Goal: Task Accomplishment & Management: Use online tool/utility

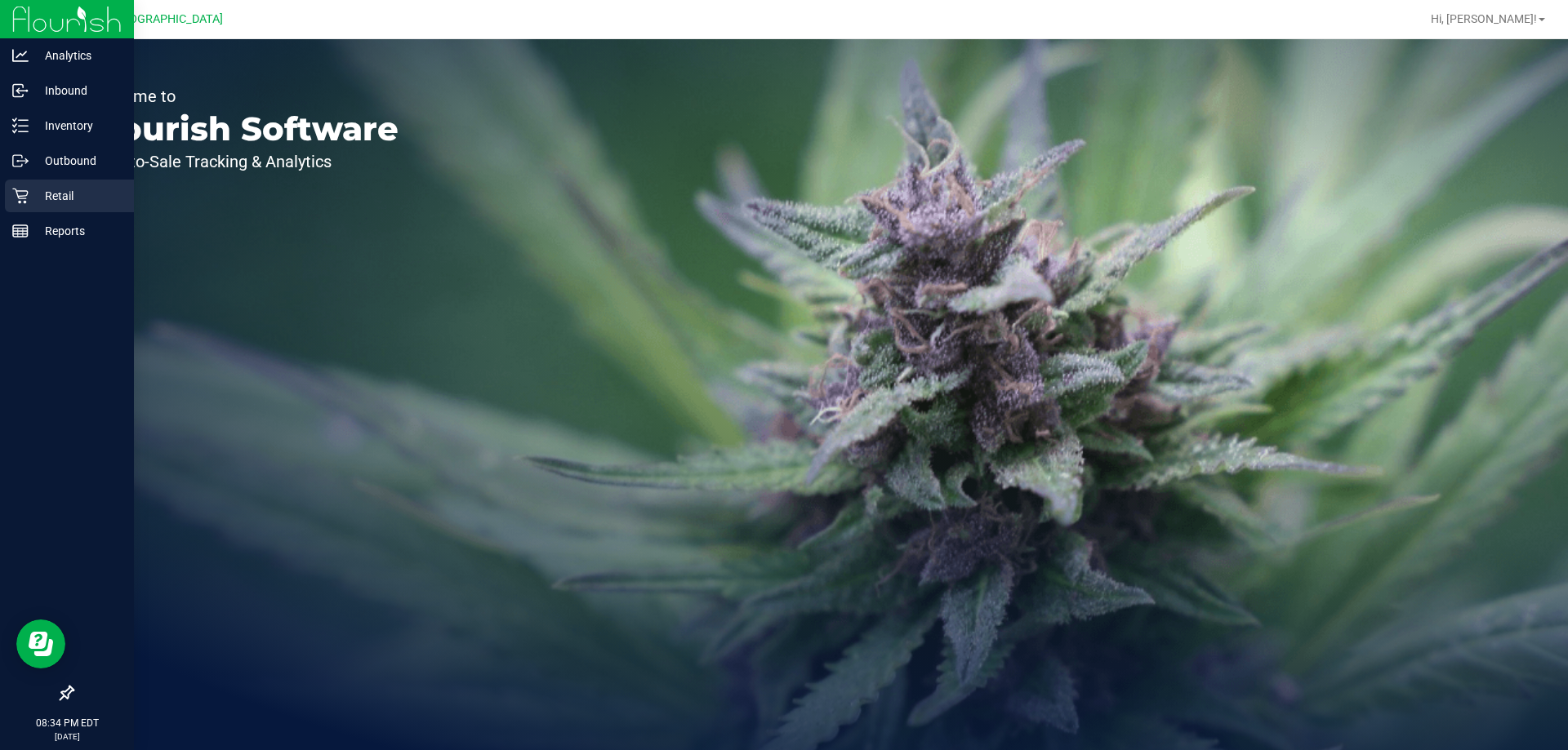
click at [0, 195] on link "Retail" at bounding box center [66, 197] width 134 height 35
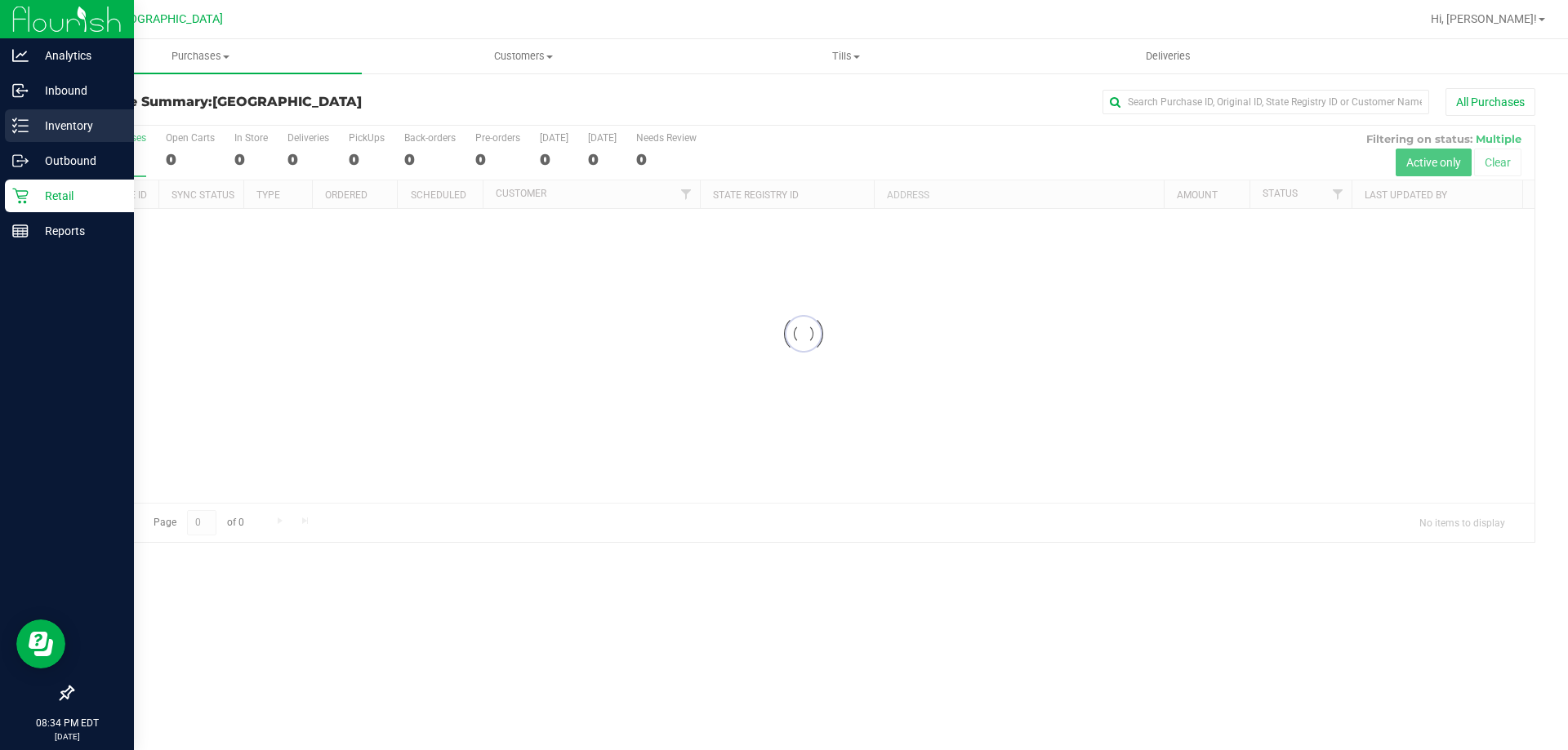
click at [16, 137] on div "Inventory" at bounding box center [69, 125] width 129 height 32
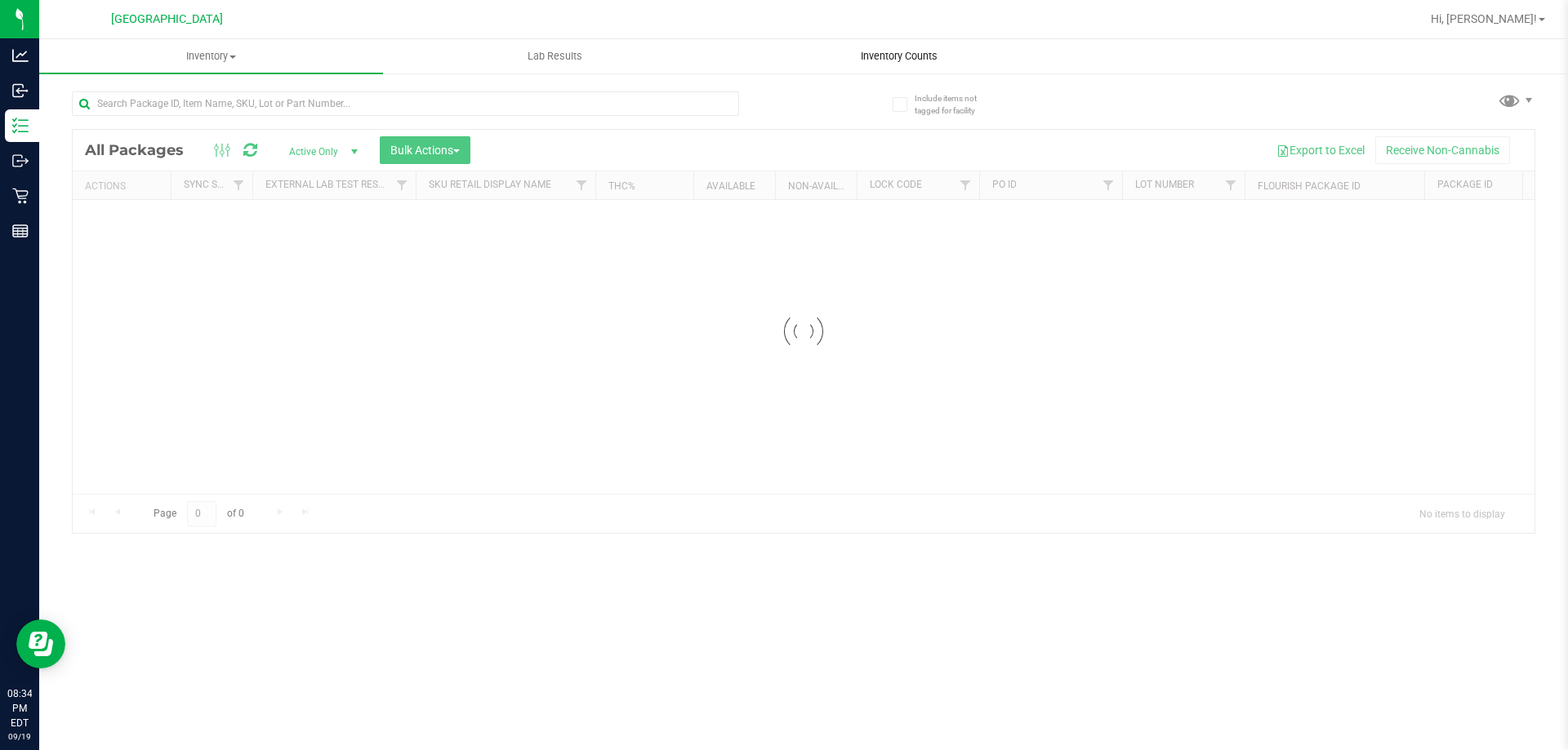
click at [888, 52] on span "Inventory Counts" at bounding box center [899, 56] width 121 height 15
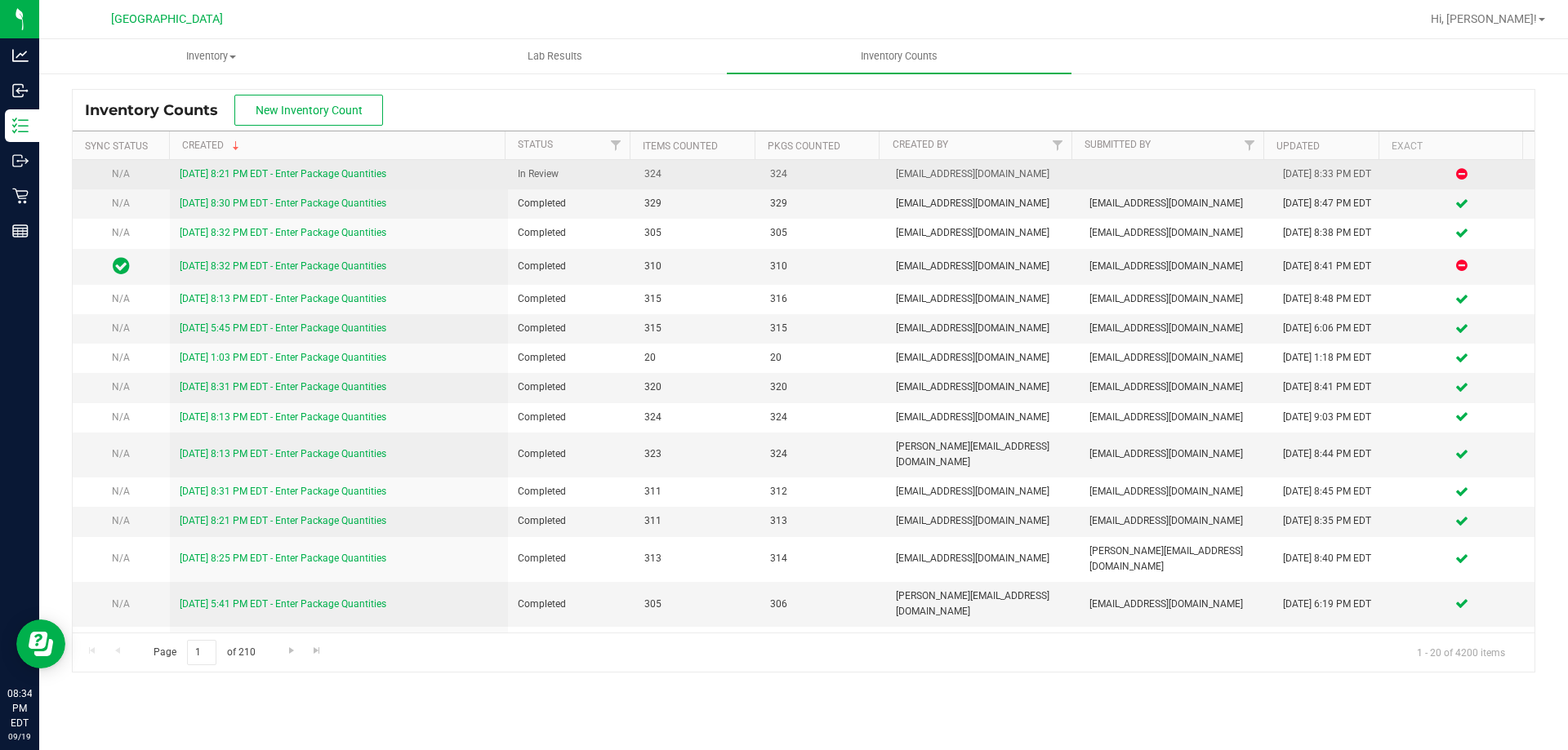
click at [191, 175] on link "[DATE] 8:21 PM EDT - Enter Package Quantities" at bounding box center [282, 174] width 206 height 12
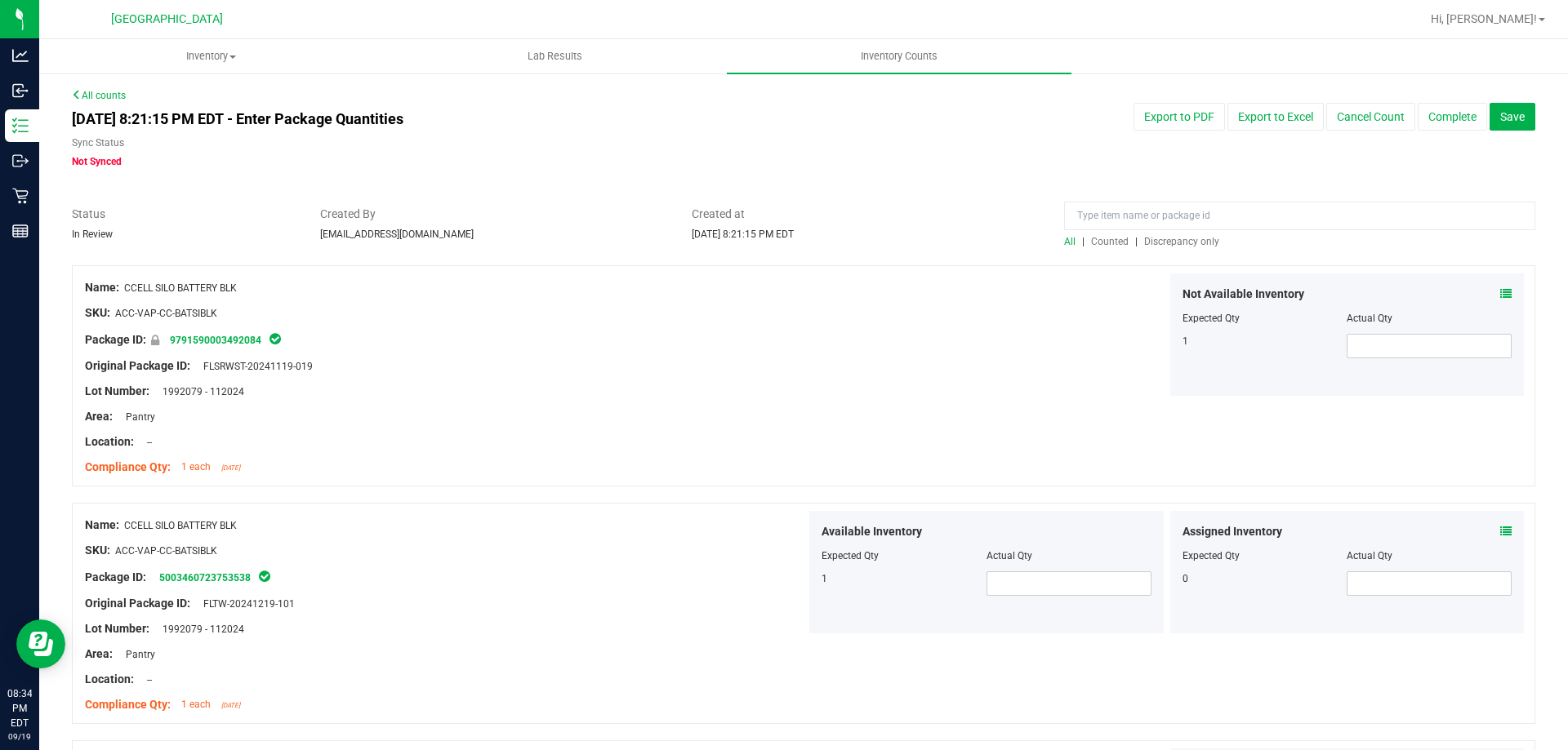
click at [1156, 239] on span "Discrepancy only" at bounding box center [1181, 242] width 75 height 12
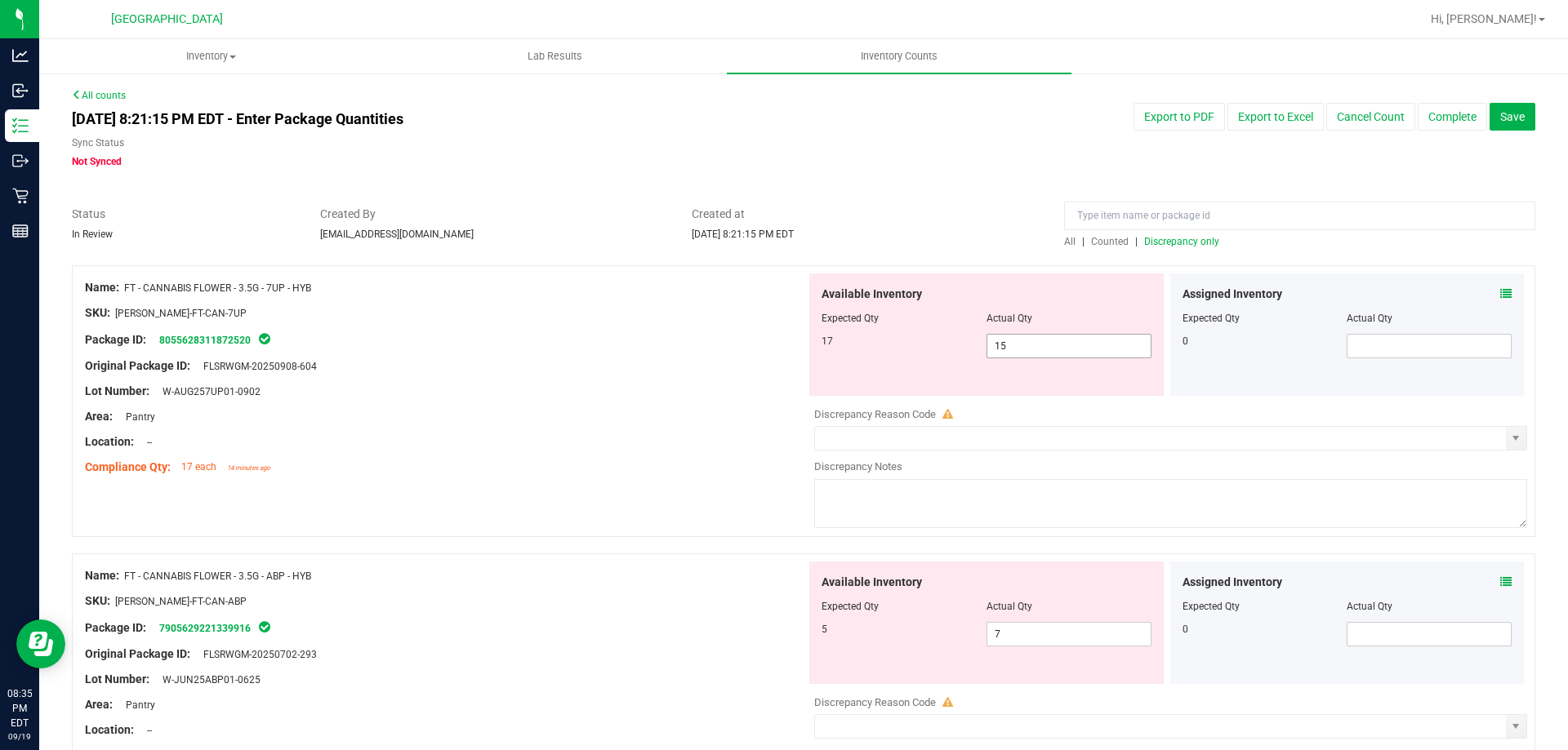
click at [1019, 354] on span "15 15" at bounding box center [1069, 346] width 165 height 24
type input "17"
click at [690, 410] on div "Area: Pantry" at bounding box center [445, 417] width 721 height 18
type input "17"
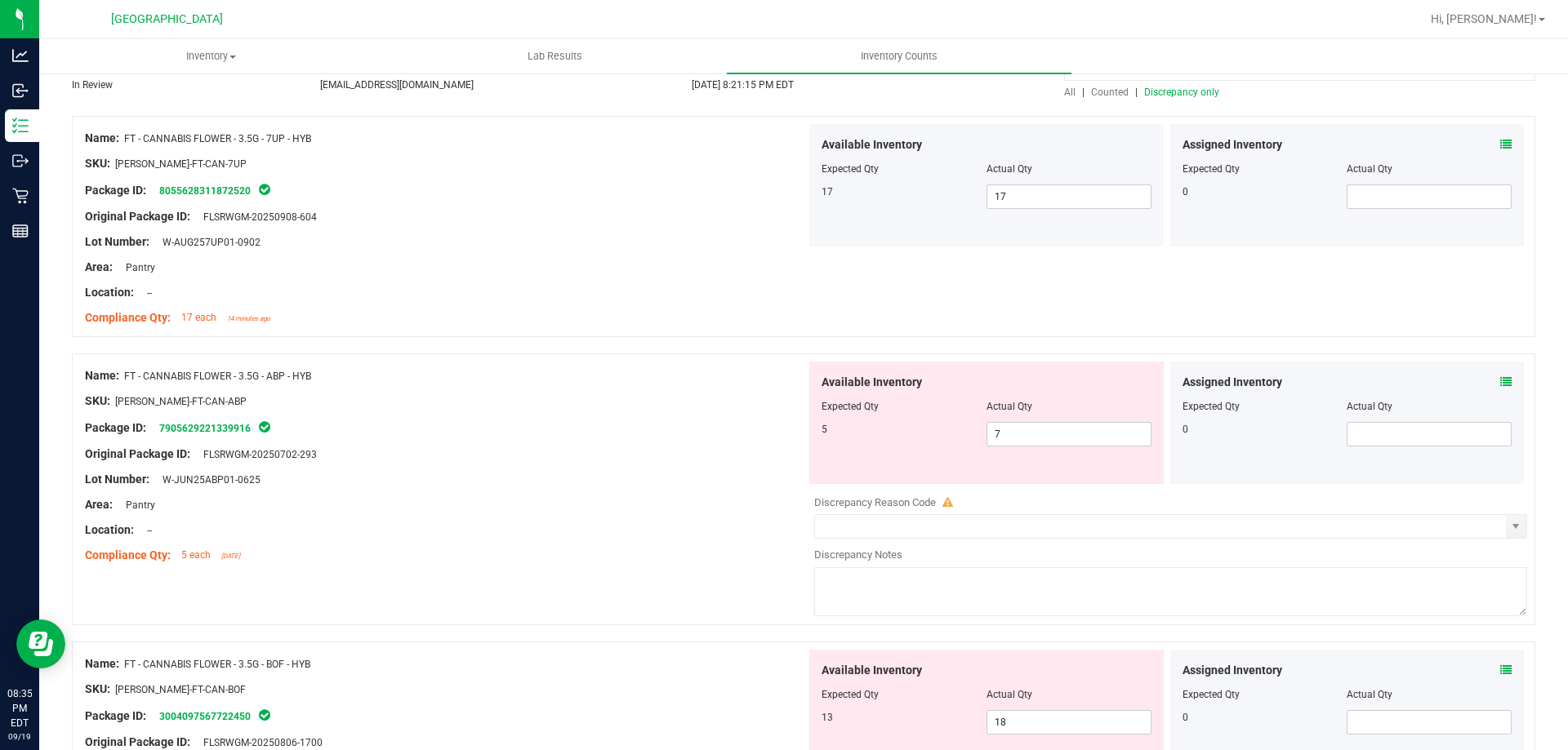
click at [669, 285] on div "Location: --" at bounding box center [445, 293] width 721 height 18
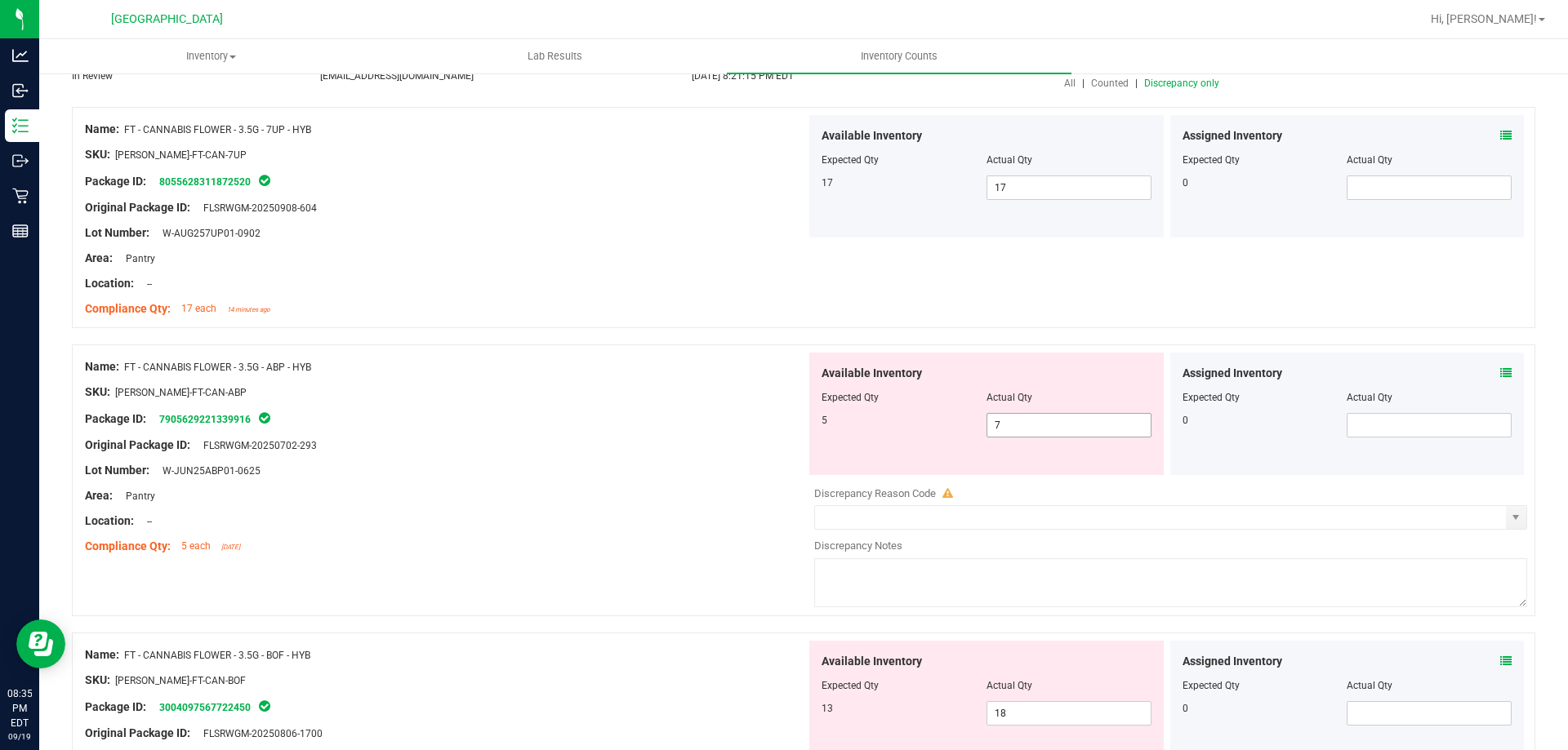
click at [1015, 426] on input "7" at bounding box center [1068, 425] width 163 height 22
type input "4"
type input "5"
click at [709, 326] on div "Name: FT - CANNABIS FLOWER - 3.5G - 7UP - HYB SKU: [PERSON_NAME]-FT-CAN-7UP Pac…" at bounding box center [804, 225] width 1463 height 237
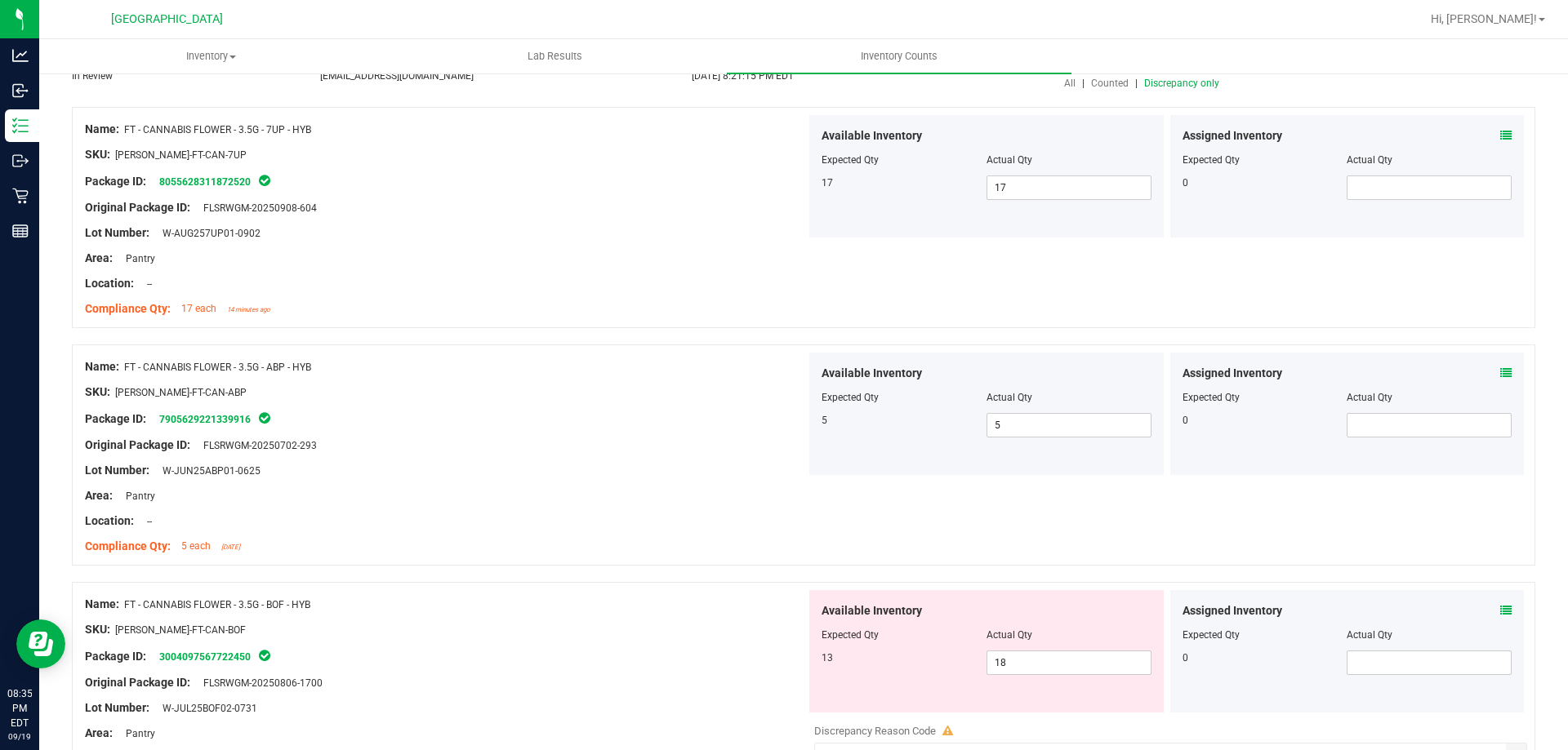
click at [706, 288] on div "Location: --" at bounding box center [445, 284] width 721 height 18
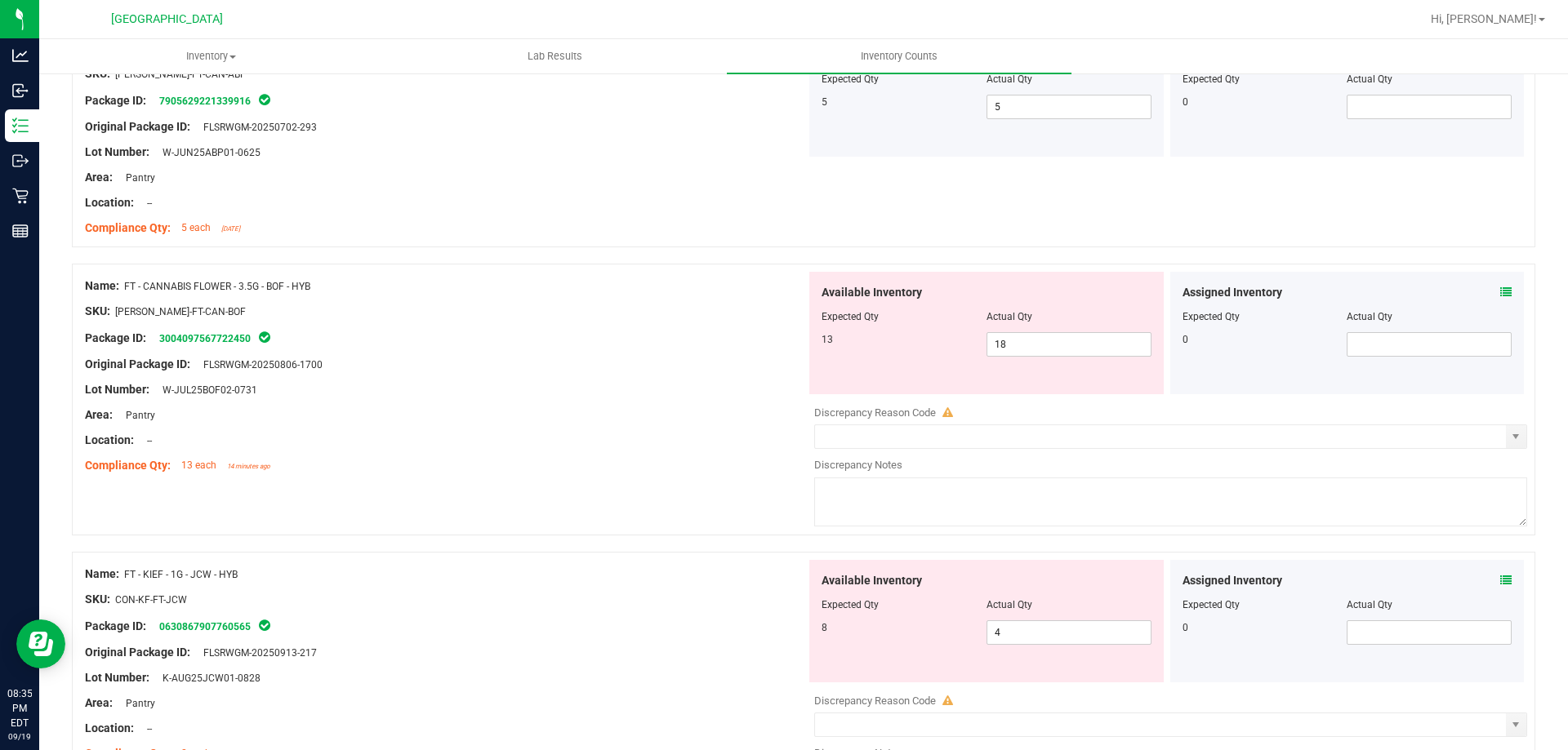
scroll to position [566, 0]
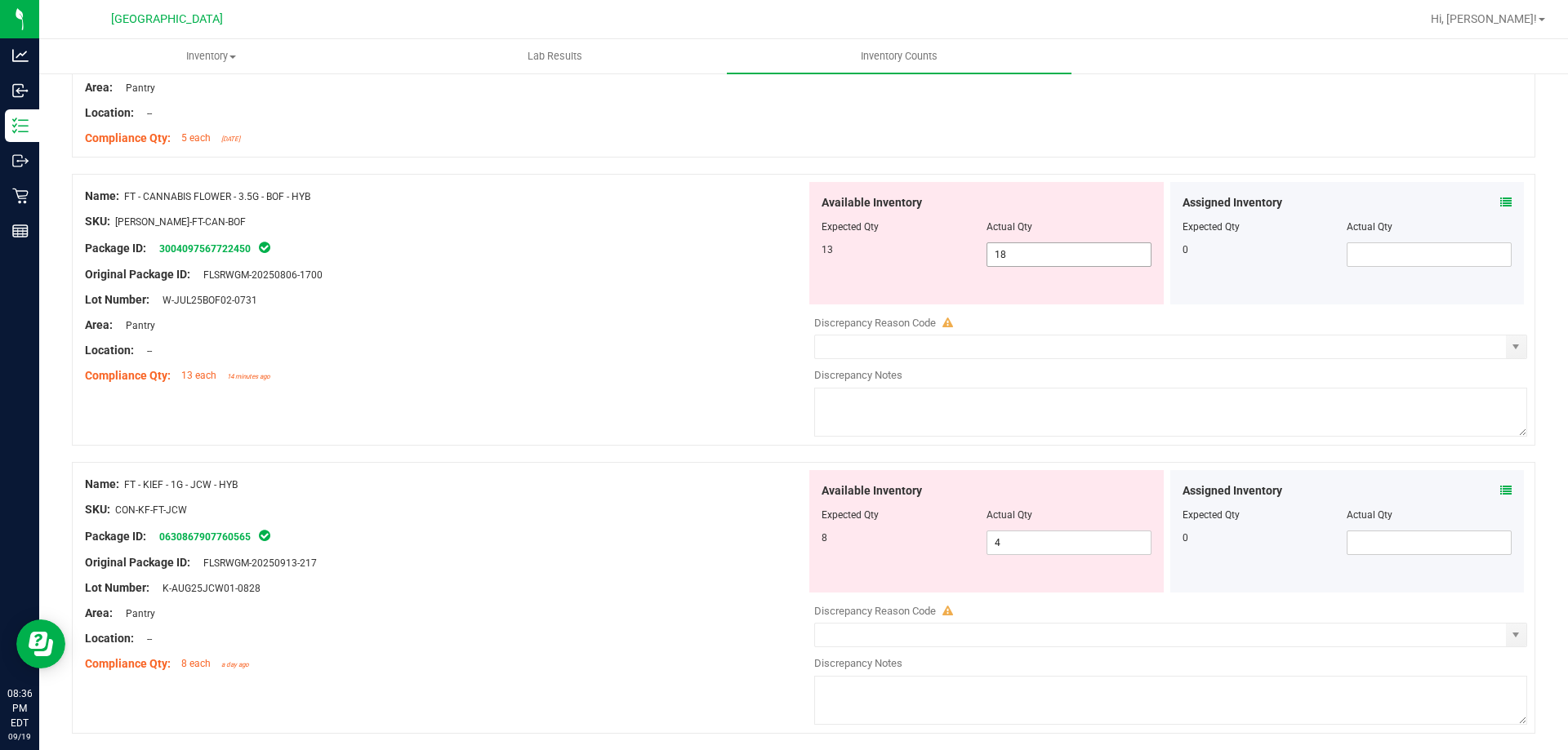
click at [1022, 251] on input "18" at bounding box center [1068, 254] width 163 height 22
type input "13"
click at [718, 397] on div "Name: FT - CANNABIS FLOWER - 3.5G - BOF - HYB SKU: [PERSON_NAME]-FT-CAN-BOF Pac…" at bounding box center [804, 317] width 1463 height 288
type input "13"
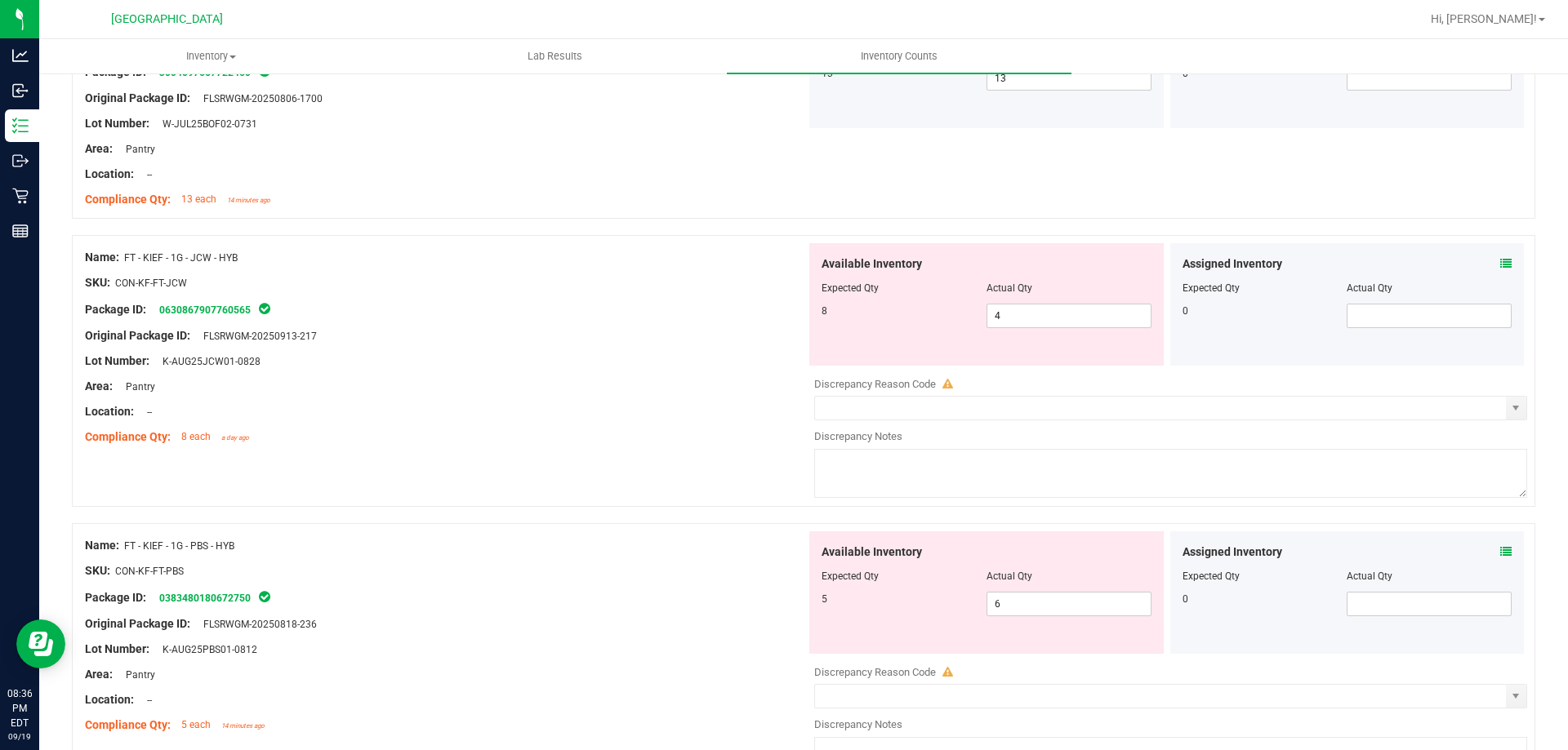
scroll to position [729, 0]
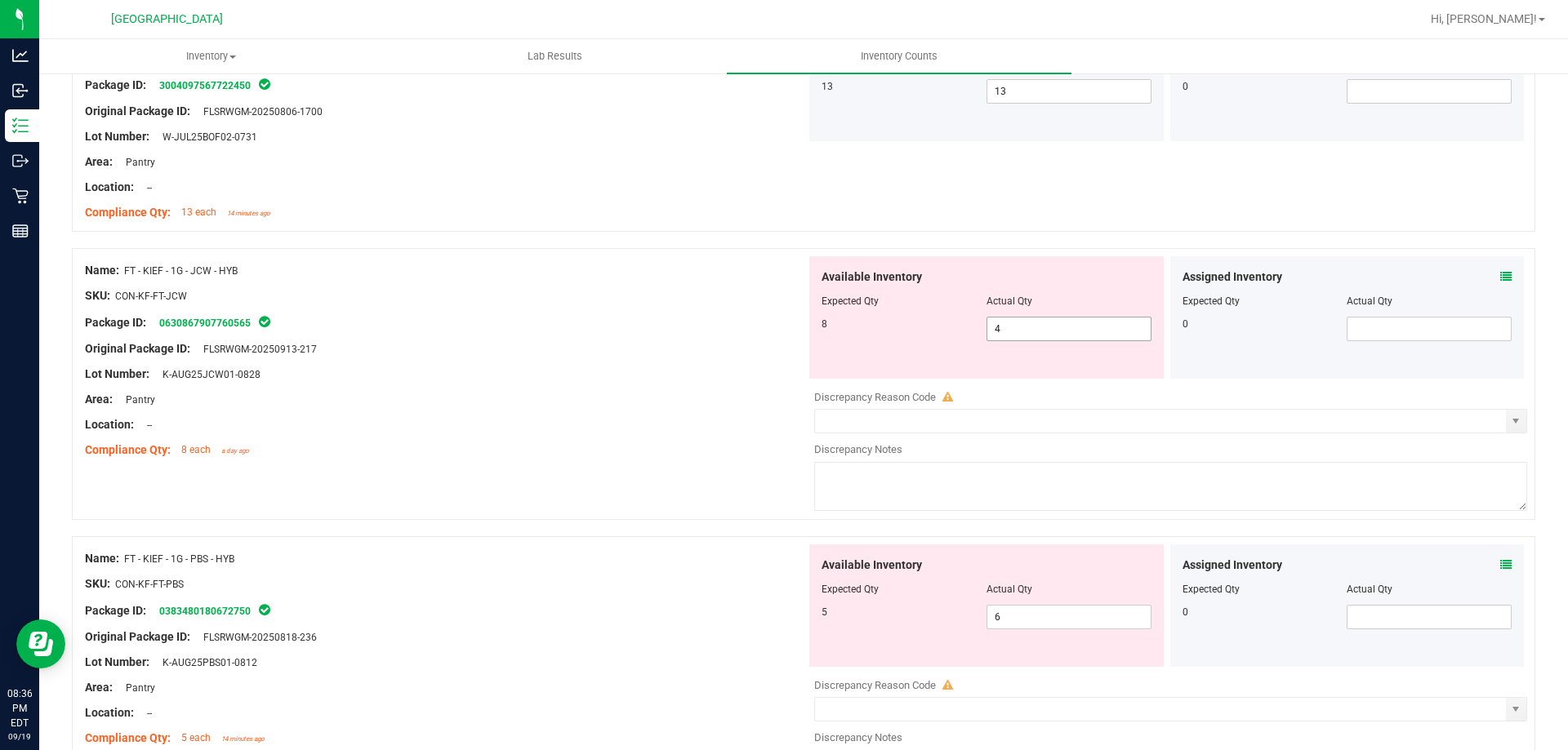
click at [1029, 330] on input "4" at bounding box center [1068, 328] width 163 height 22
type input "8"
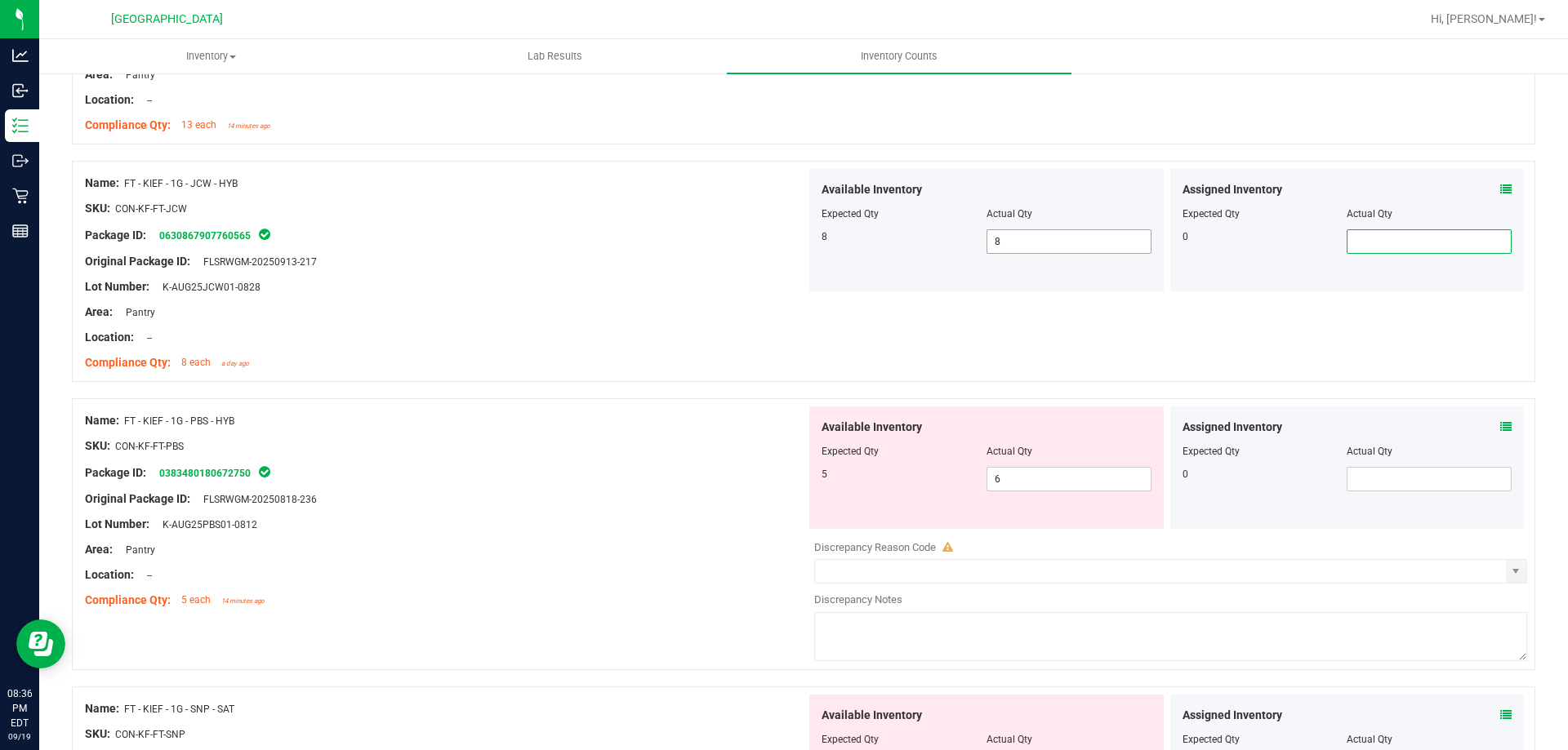
scroll to position [840, 0]
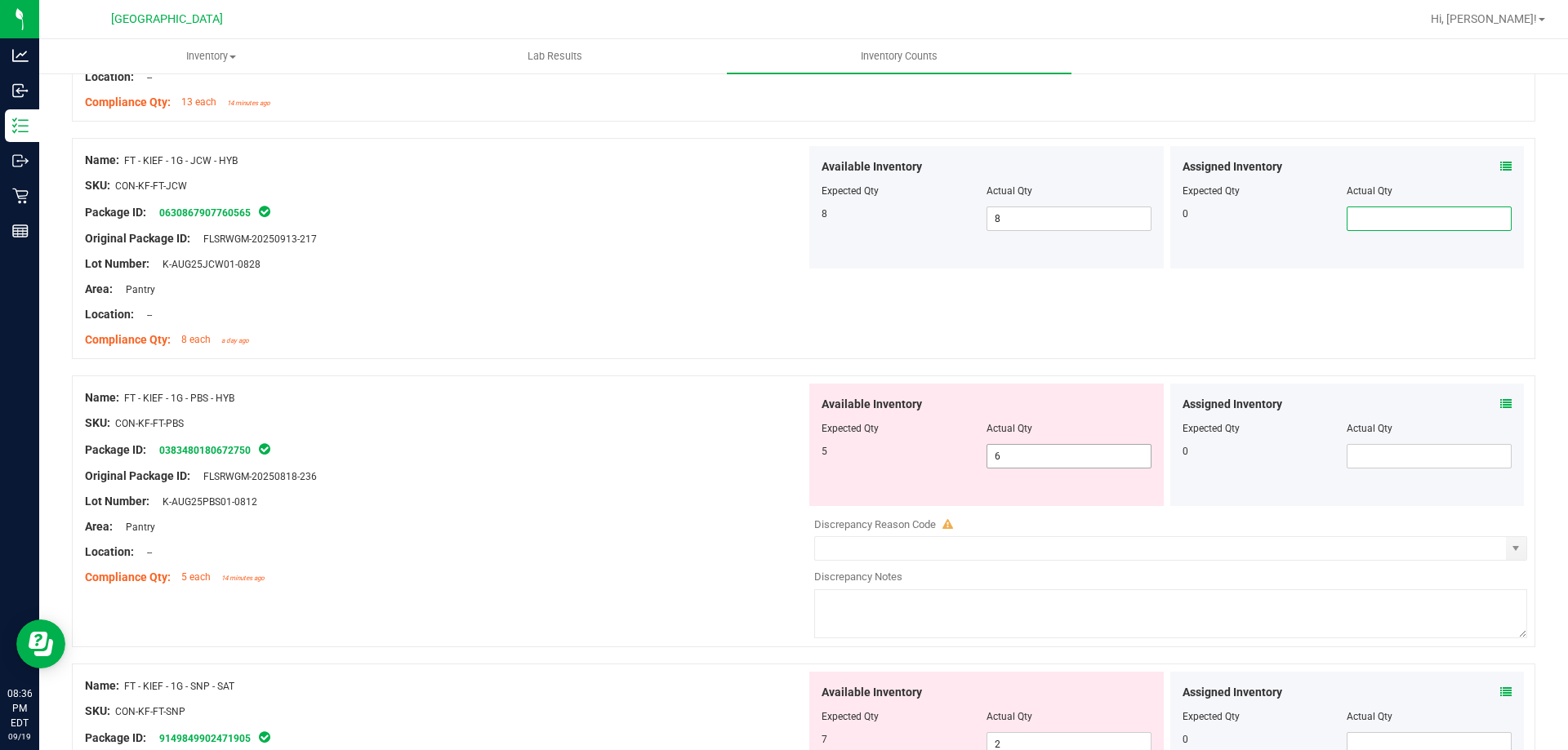
click at [1006, 452] on input "6" at bounding box center [1068, 456] width 163 height 22
type input "5"
click at [638, 513] on div at bounding box center [445, 514] width 721 height 8
type input "5"
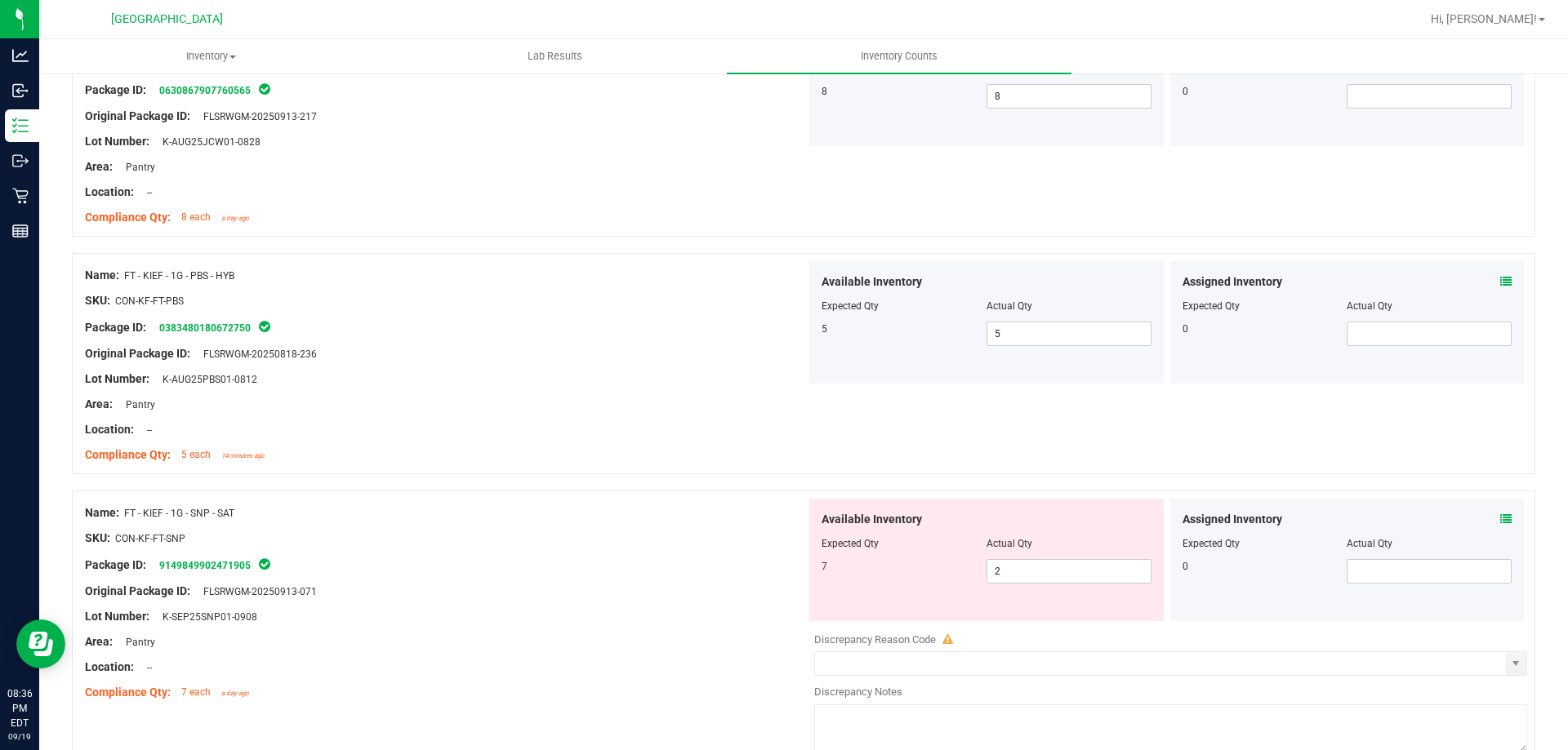
scroll to position [1046, 0]
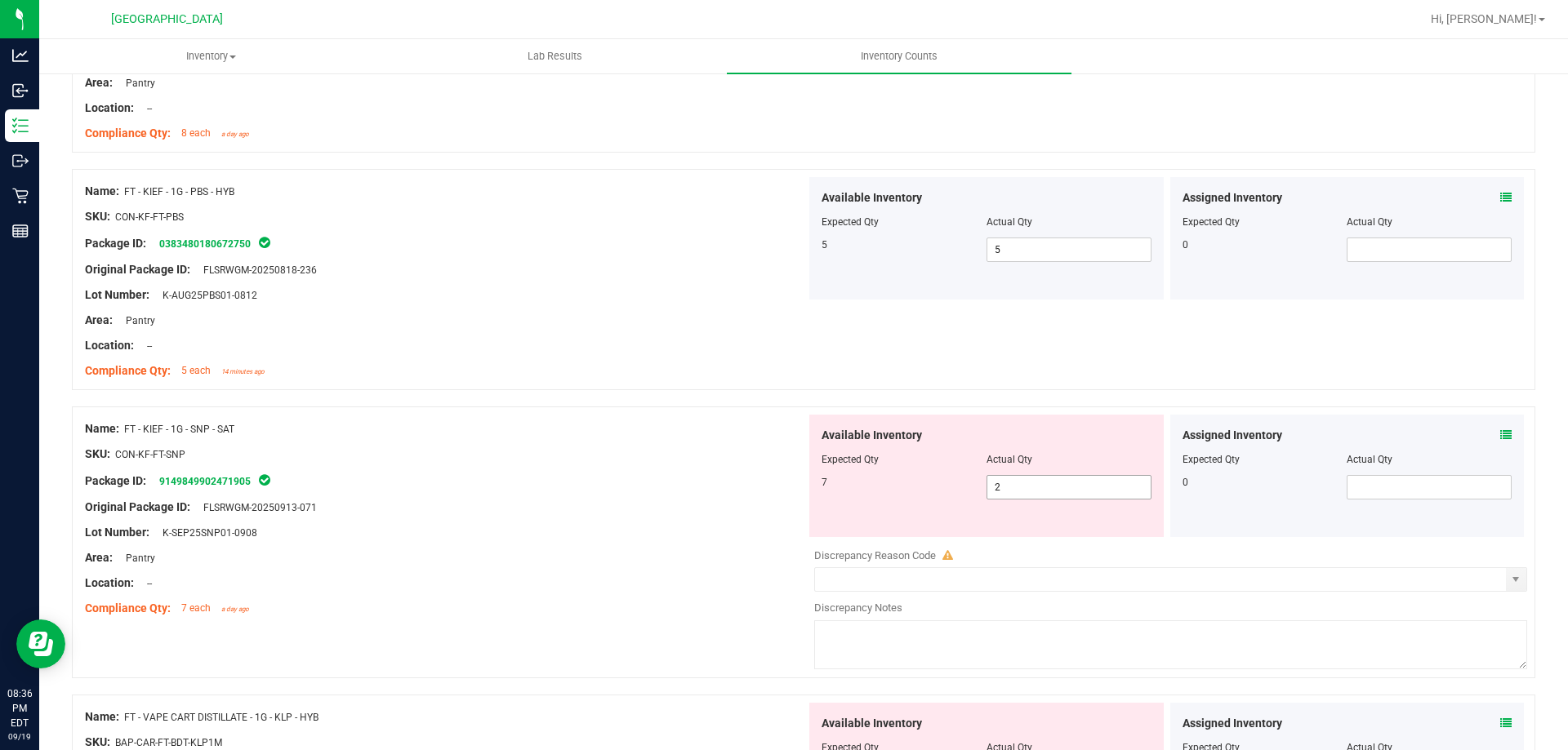
click at [1021, 492] on input "2" at bounding box center [1068, 486] width 163 height 22
type input "7"
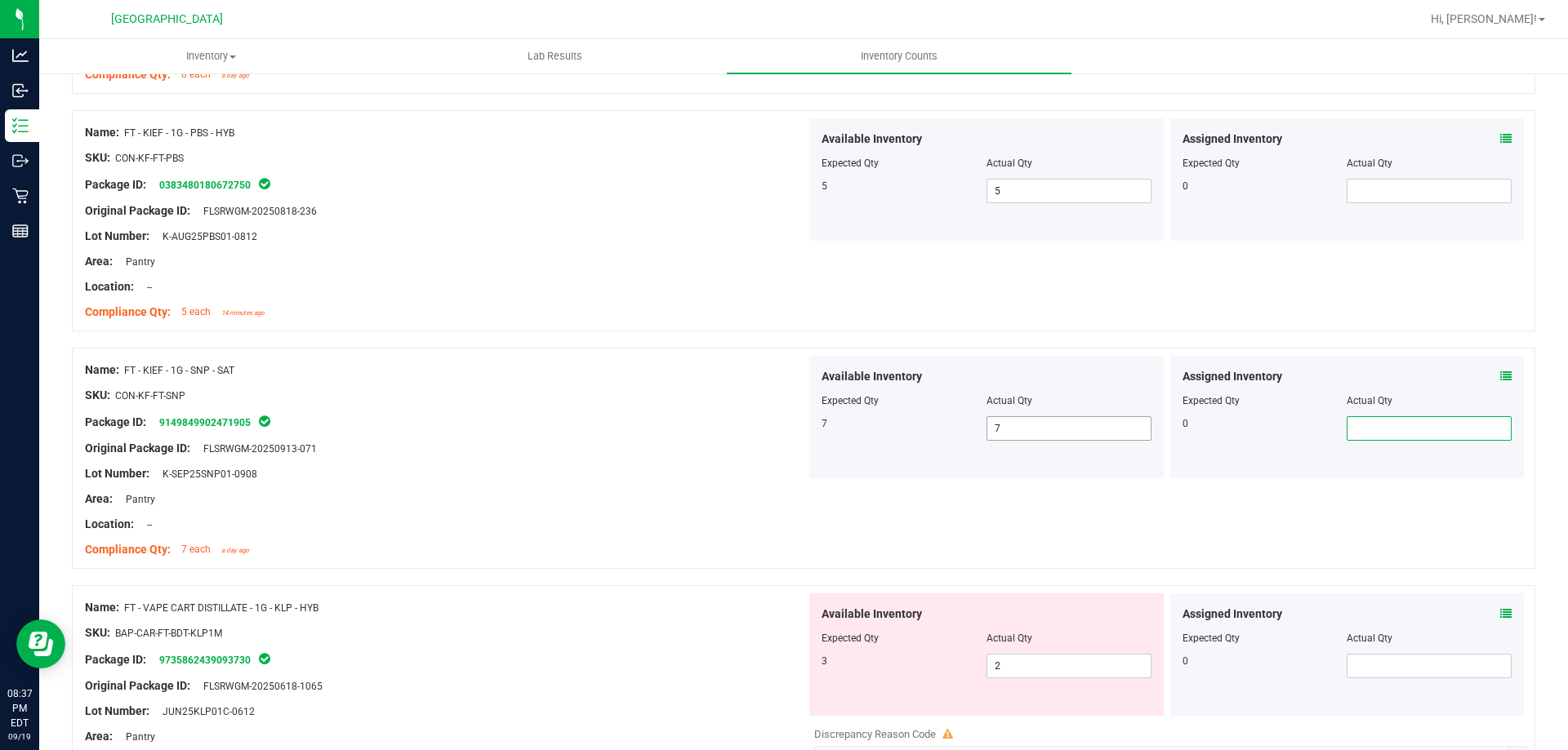
scroll to position [1186, 0]
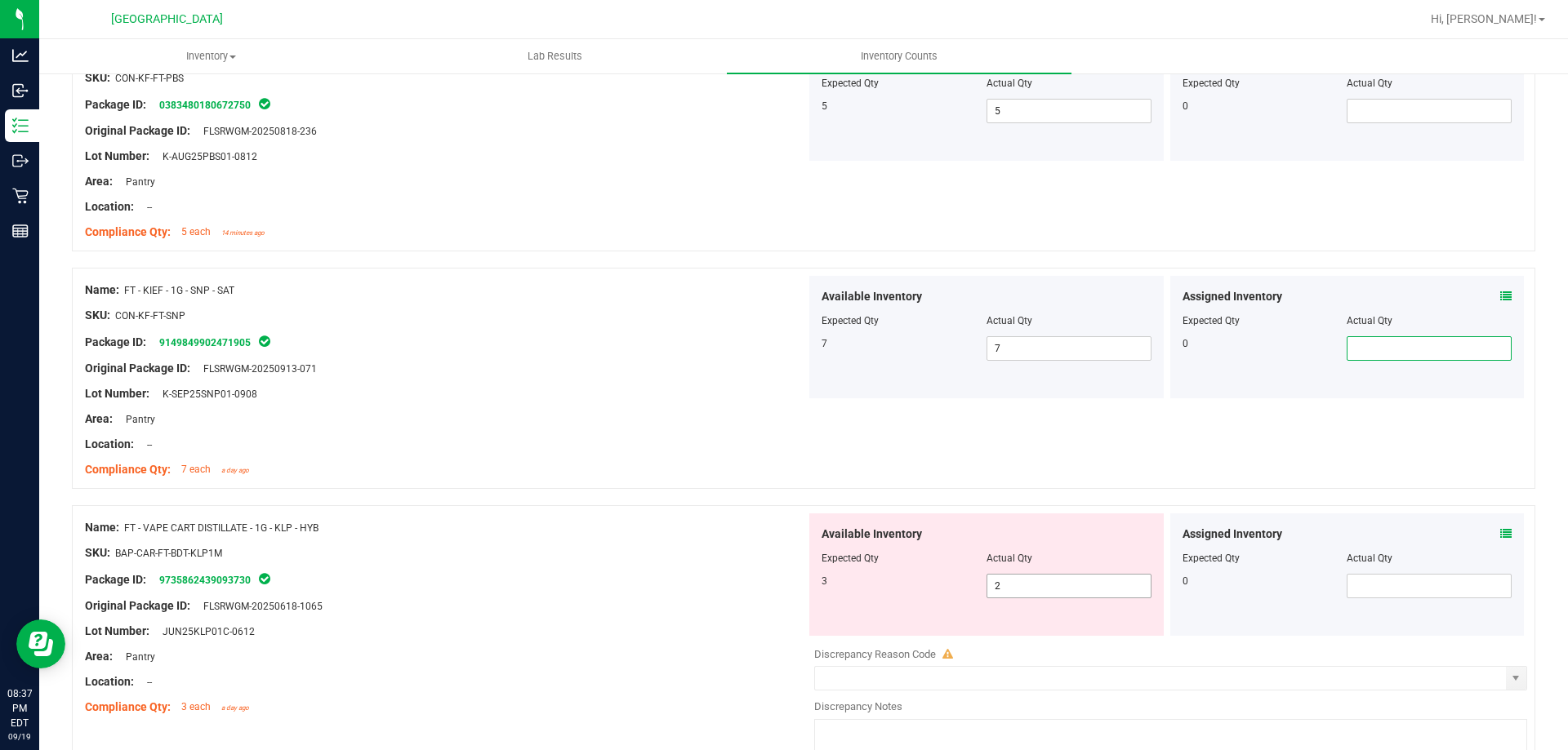
click at [1017, 590] on input "2" at bounding box center [1068, 585] width 163 height 22
type input "3"
click at [599, 470] on div "Compliance Qty: 7 each a day ago" at bounding box center [445, 470] width 721 height 18
type input "3"
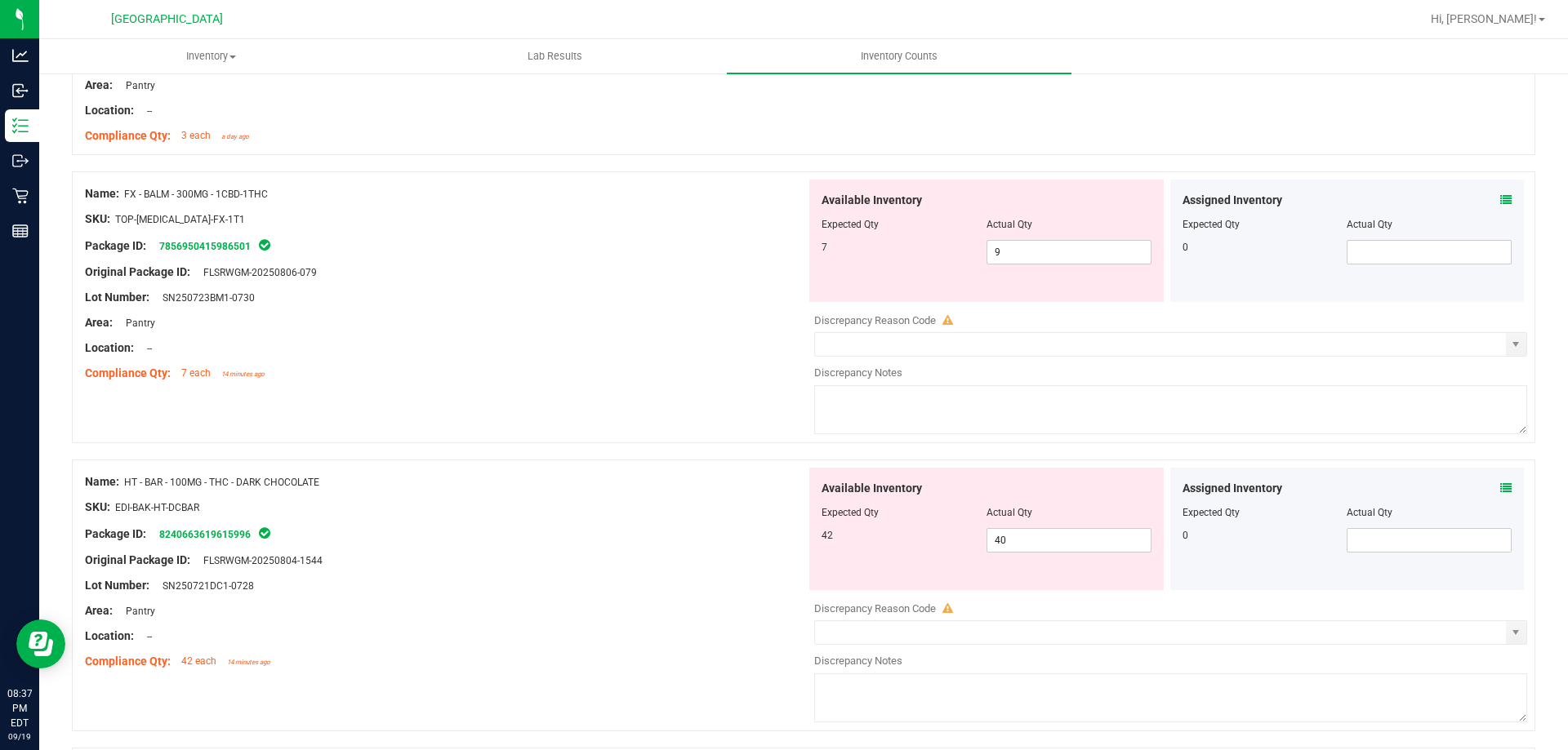
scroll to position [1838, 0]
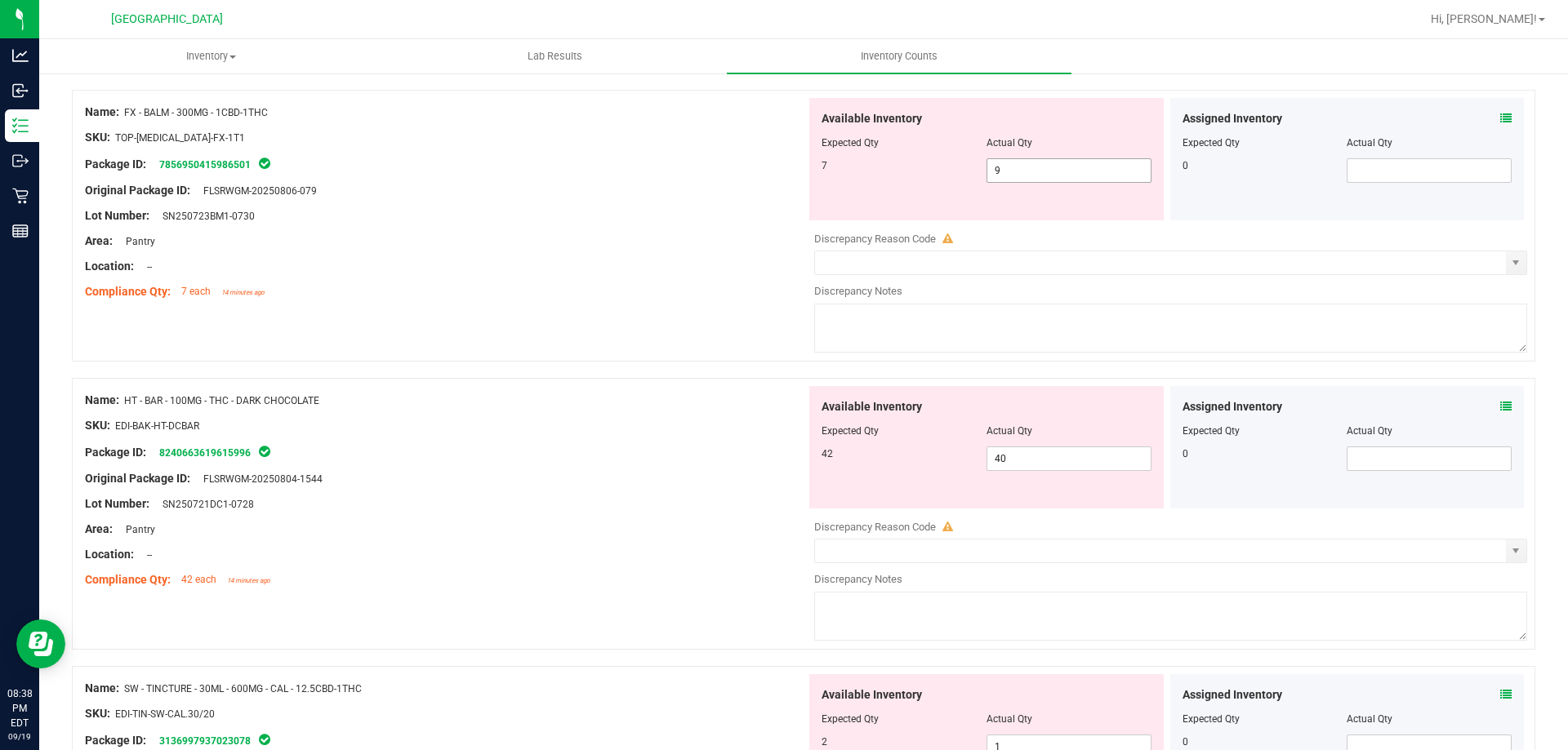
click at [1012, 179] on span "9 9" at bounding box center [1069, 170] width 165 height 24
type input "7"
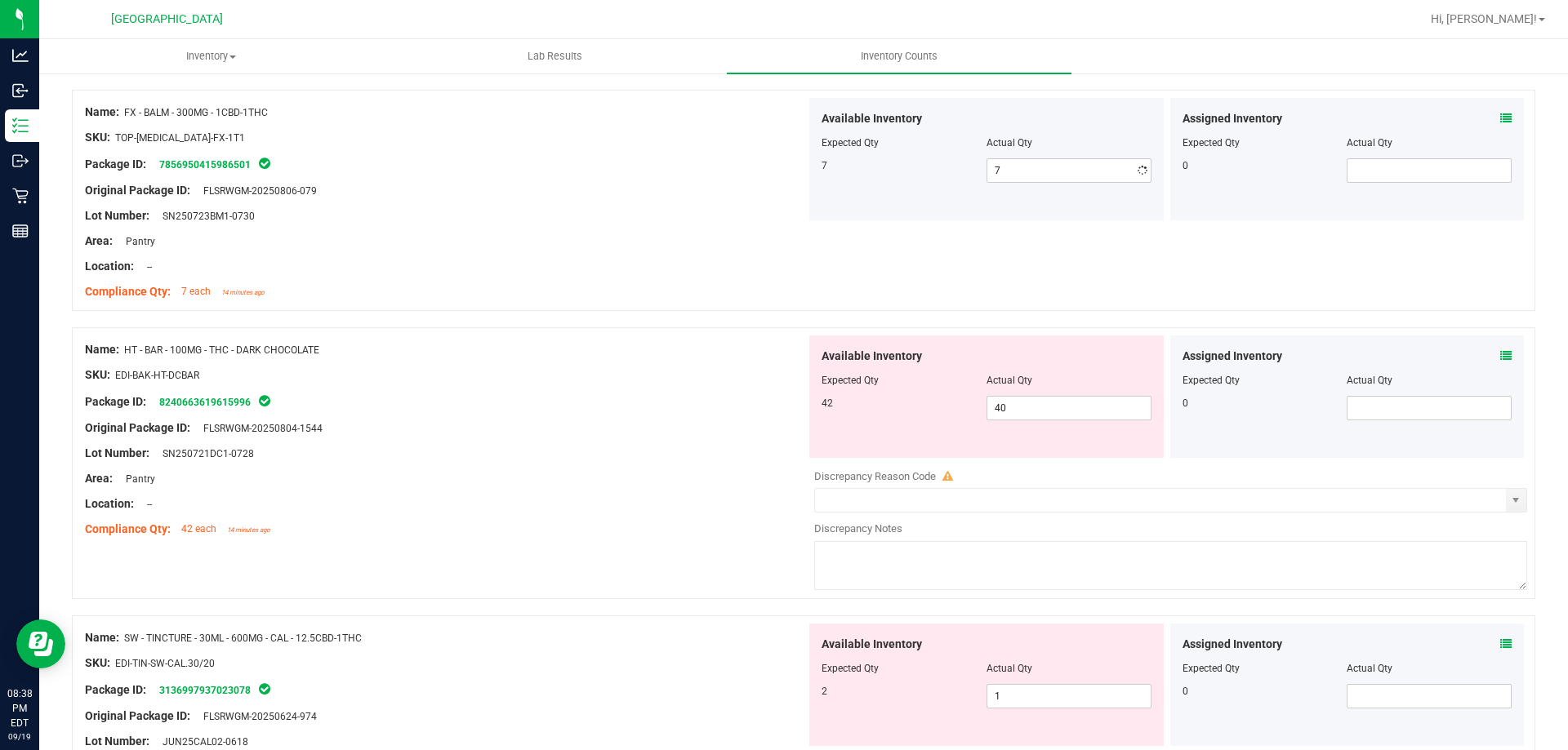
click at [769, 324] on div "Name: FX - BALM - 300MG - 1CBD-1THC SKU: TOP-[MEDICAL_DATA]-FX-1T1 Package ID: …" at bounding box center [804, 208] width 1463 height 237
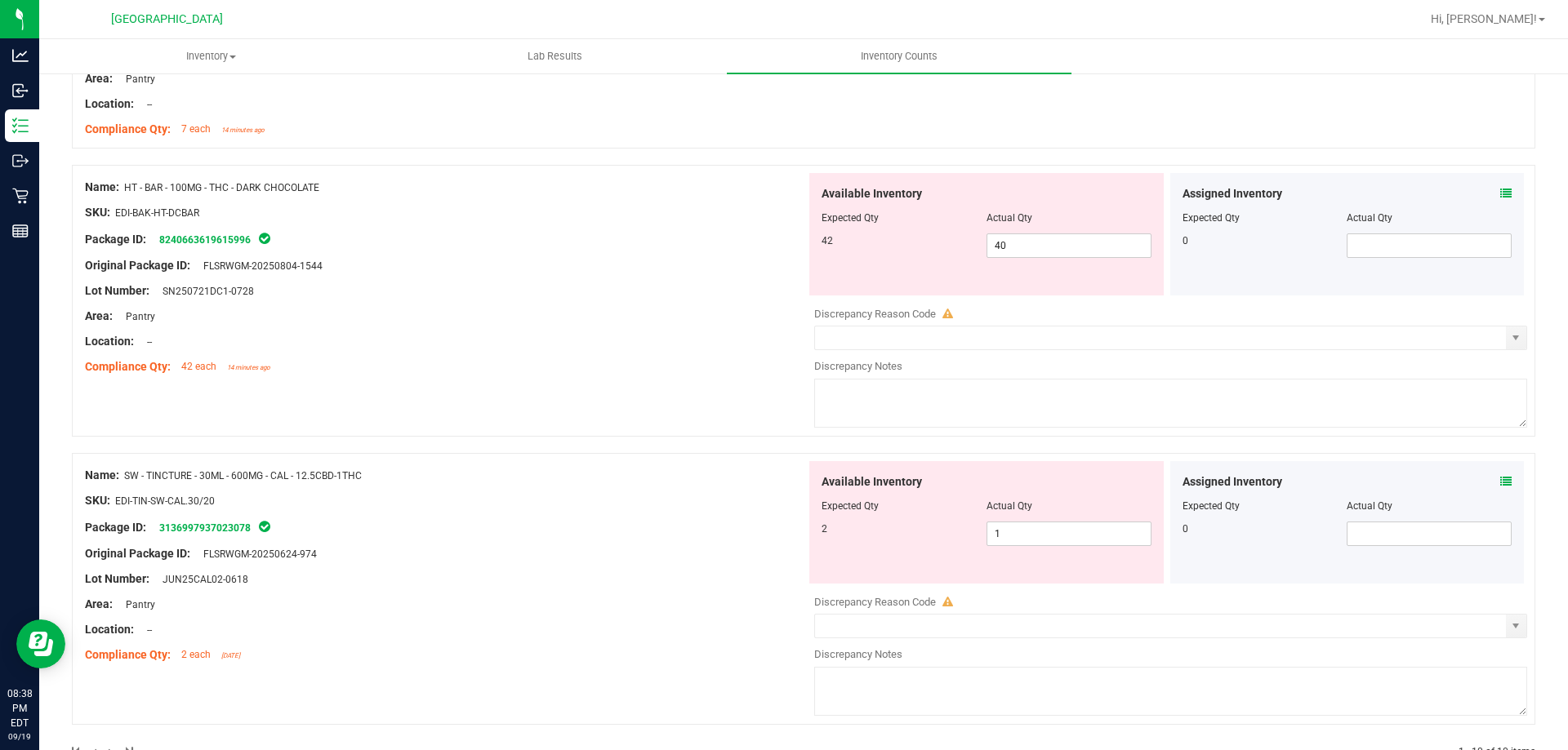
scroll to position [2001, 0]
click at [1018, 246] on span "40 40" at bounding box center [1069, 244] width 165 height 24
type input "42"
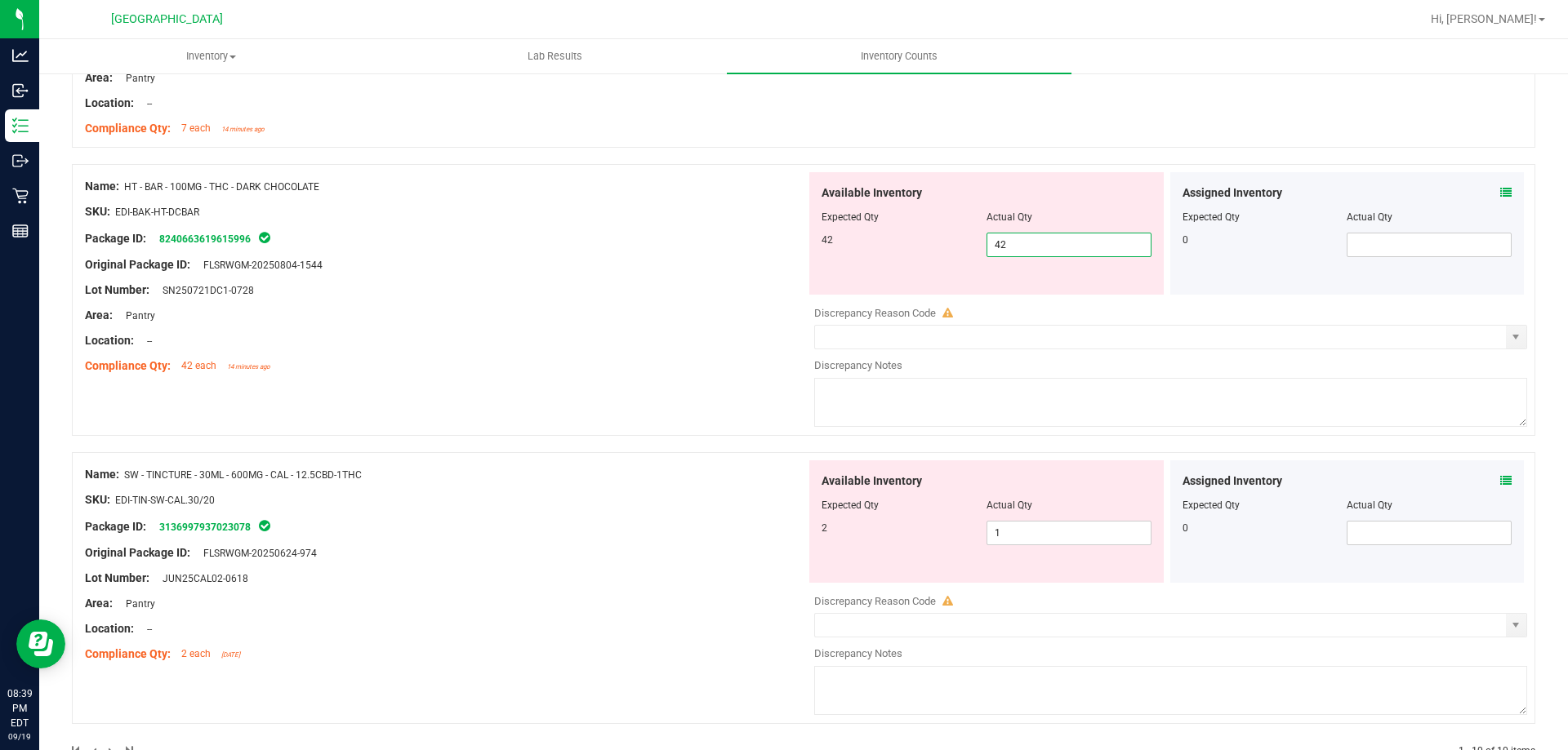
scroll to position [1996, 0]
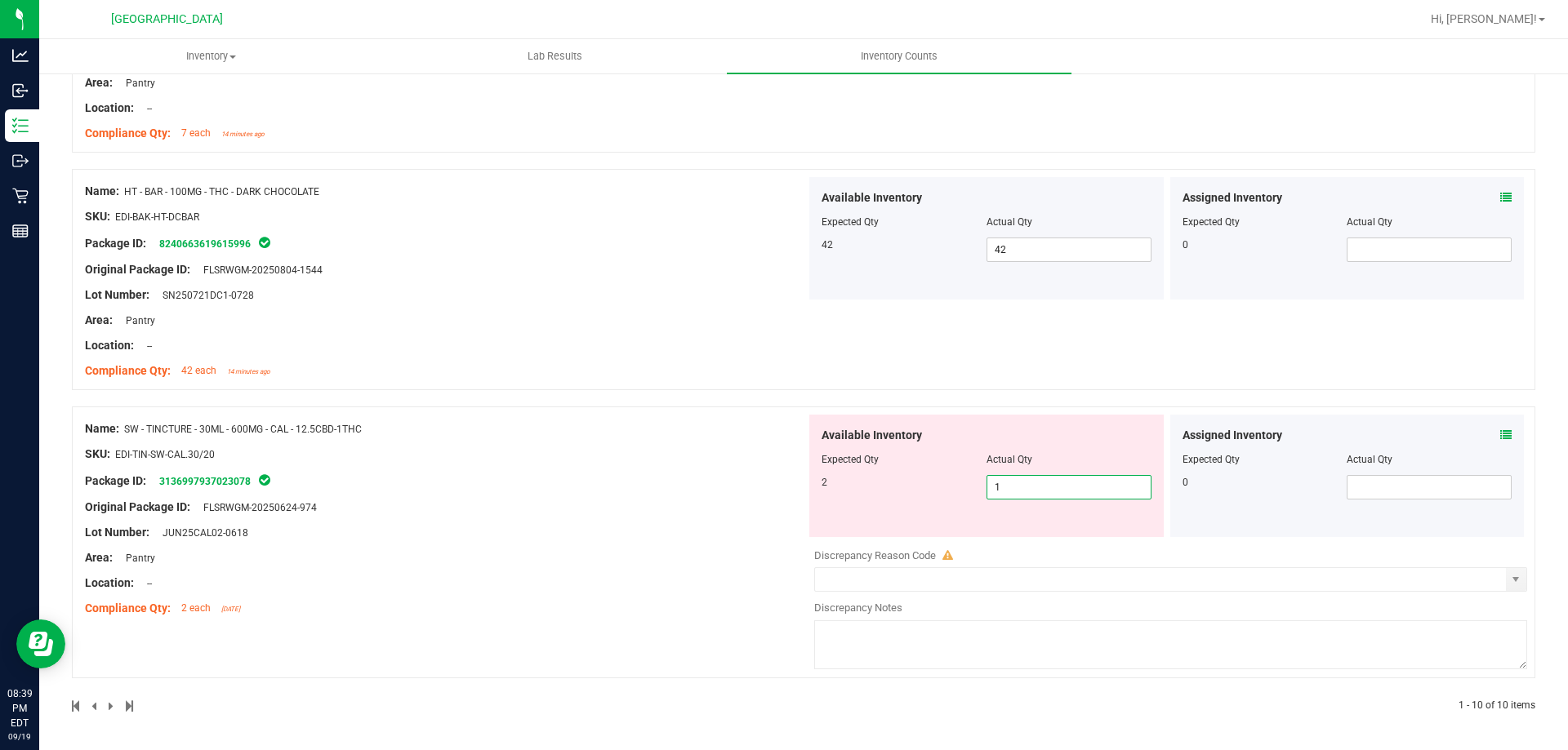
click at [1017, 476] on input "1" at bounding box center [1068, 486] width 163 height 22
type input "2"
click at [674, 357] on div "Name: HT - BAR - 100MG - THC - DARK CHOCOLATE SKU: EDI-BAK-HT-DCBAR Package ID:…" at bounding box center [445, 280] width 721 height 208
type input "2"
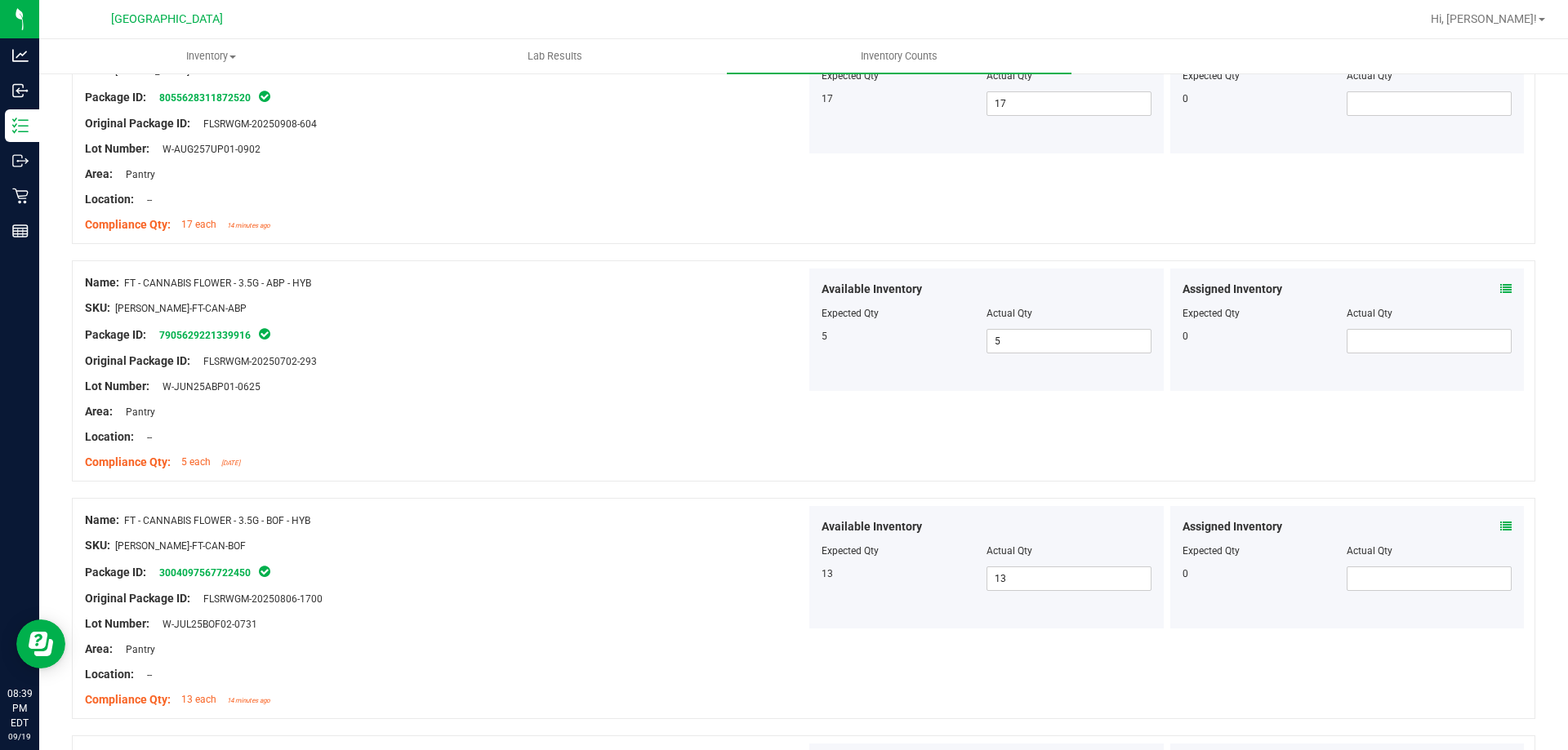
scroll to position [0, 0]
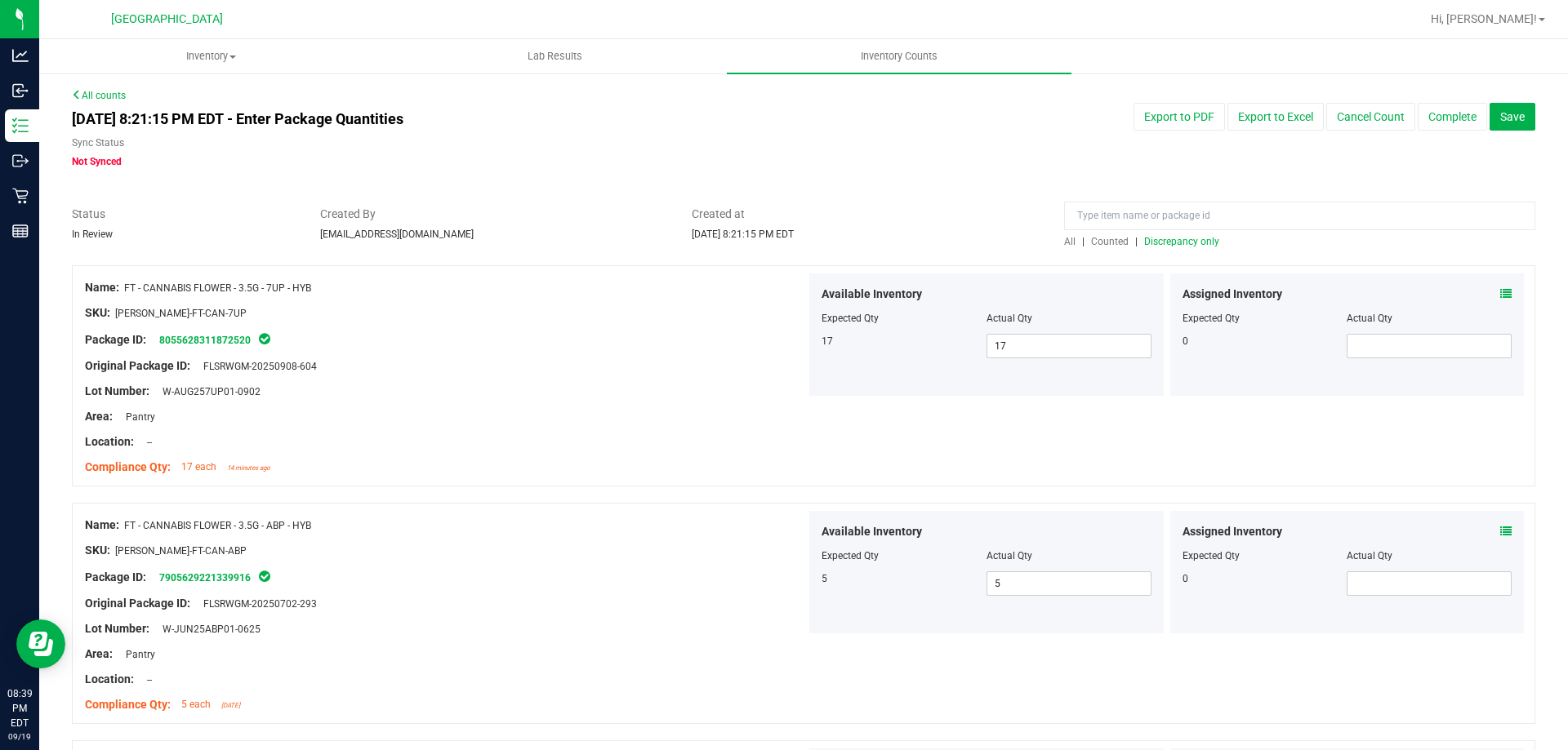
click at [1064, 244] on span "All" at bounding box center [1070, 242] width 12 height 12
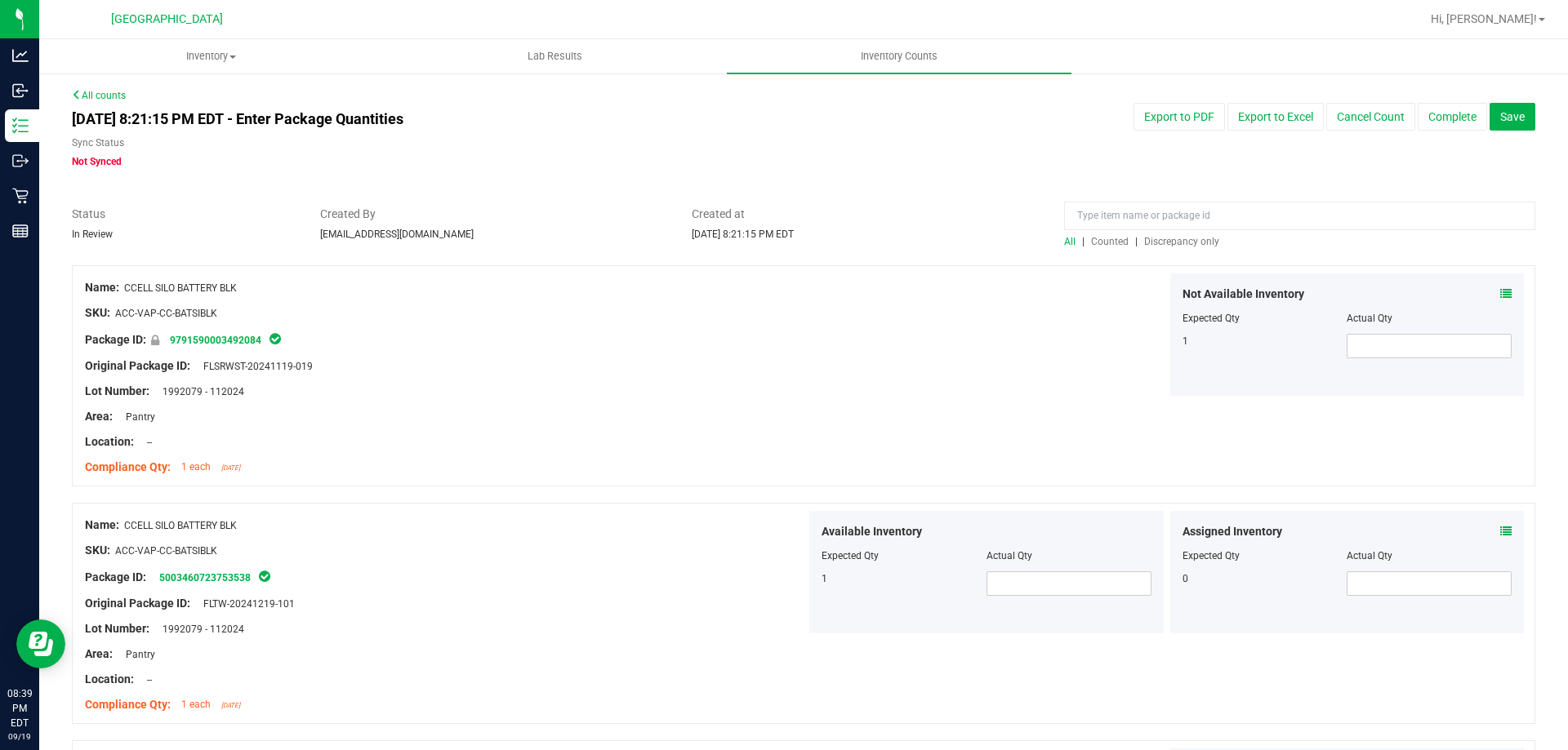
click at [1177, 244] on span "Discrepancy only" at bounding box center [1181, 242] width 75 height 12
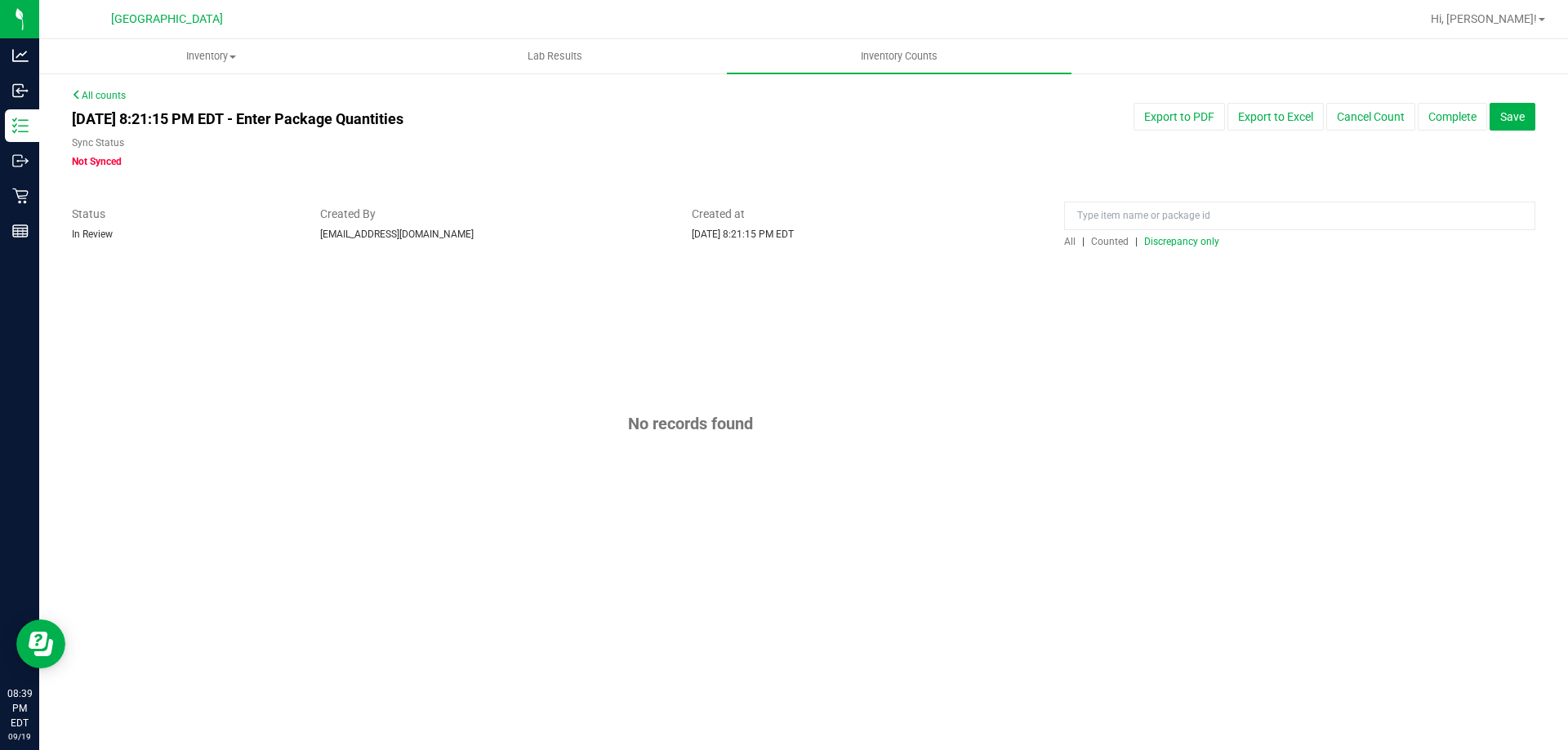
click at [948, 187] on div "All counts [DATE] 8:21:15 PM EDT - Enter Package Quantities Sync Status Not Syn…" at bounding box center [804, 343] width 1463 height 510
